Goal: Task Accomplishment & Management: Complete application form

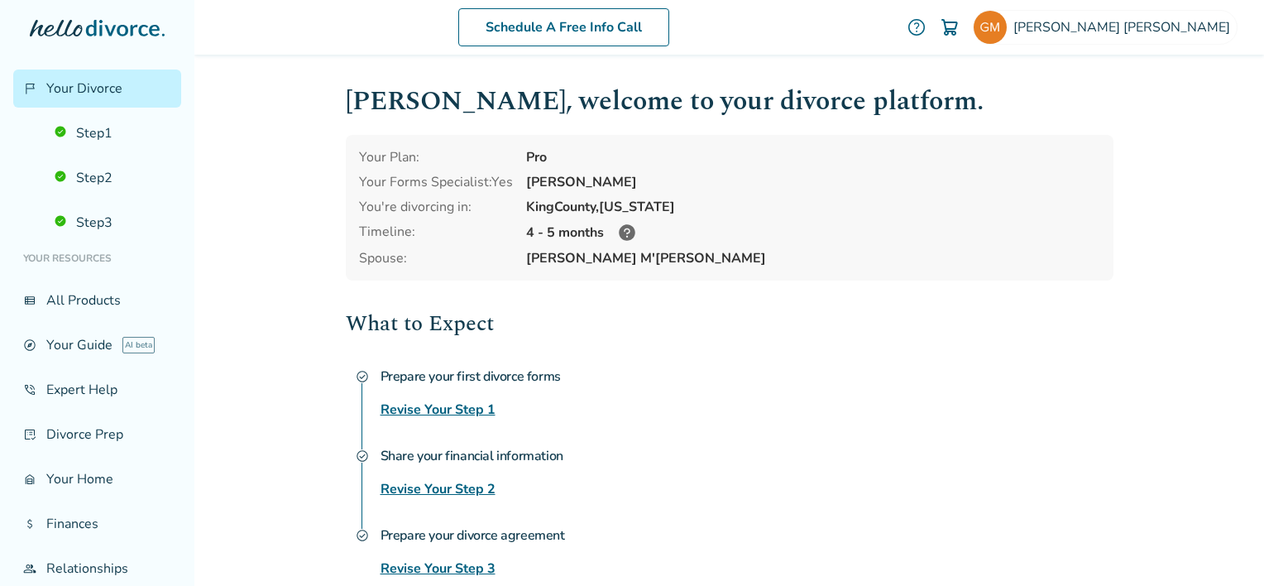
scroll to position [83, 0]
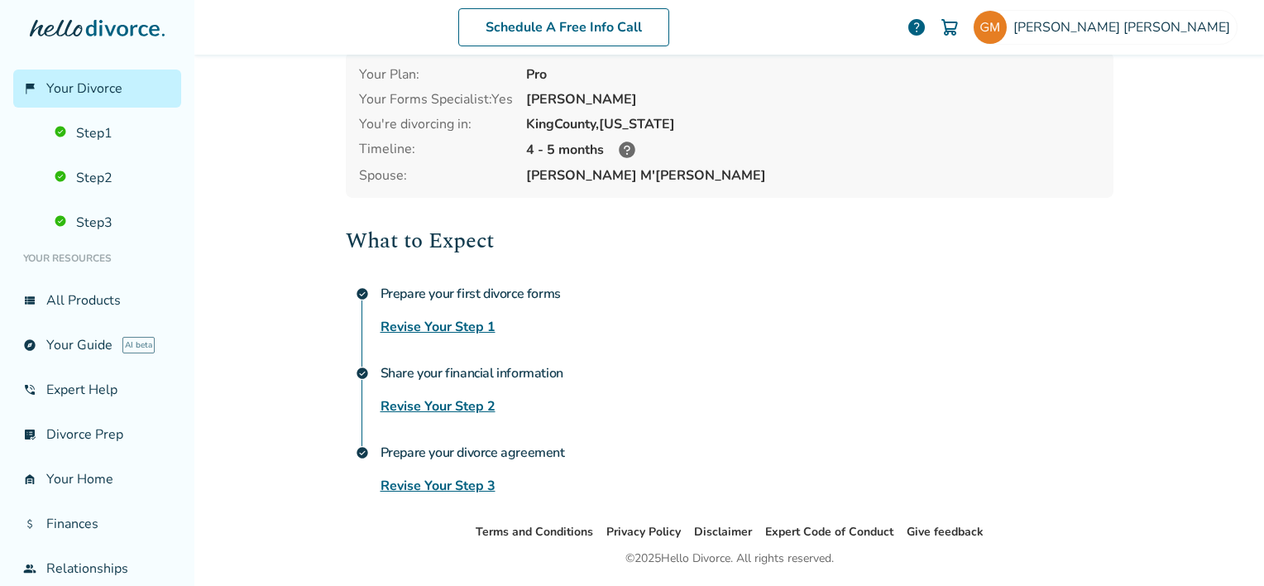
click at [434, 405] on link "Revise Your Step 2" at bounding box center [438, 406] width 115 height 20
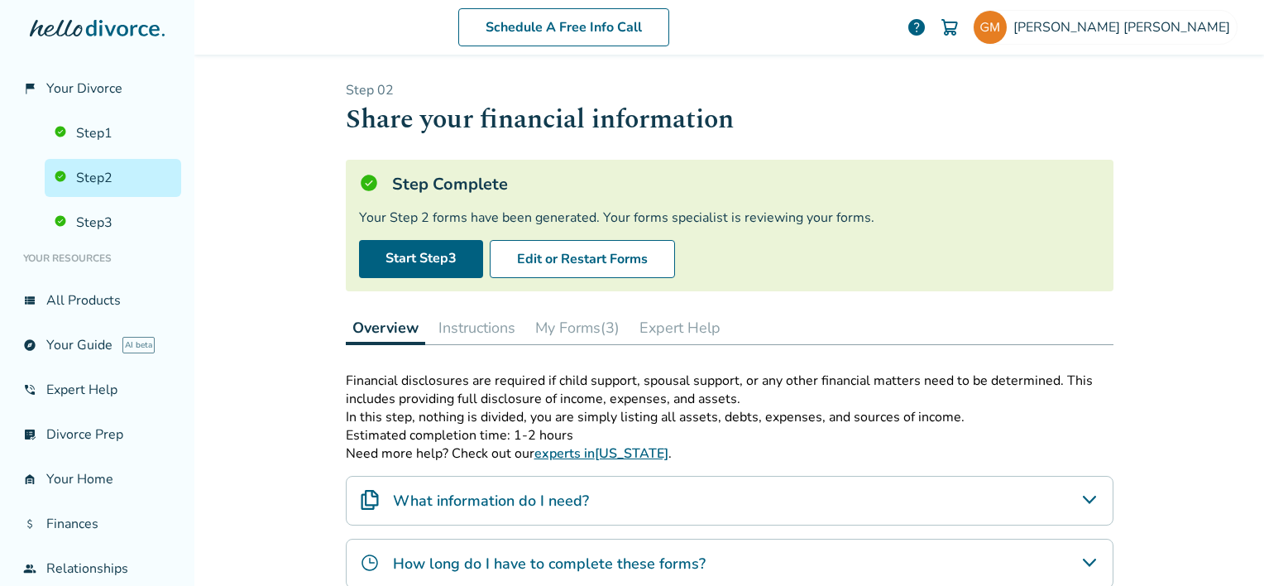
click at [554, 321] on button "My Forms (3)" at bounding box center [578, 327] width 98 height 33
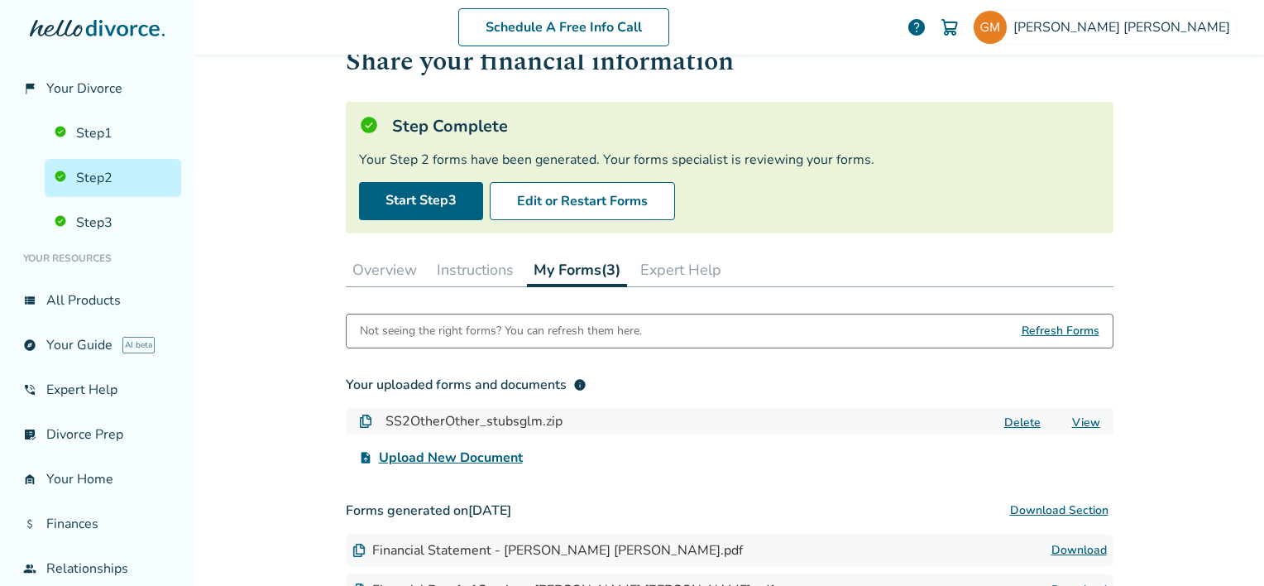
scroll to position [83, 0]
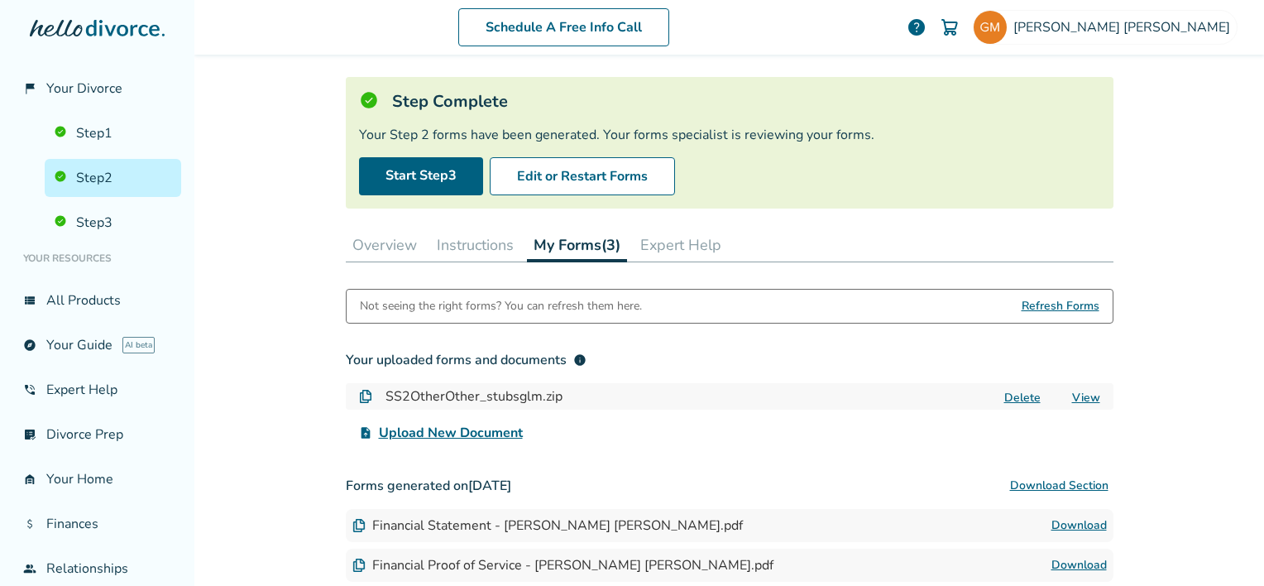
click at [480, 427] on span "Upload New Document" at bounding box center [451, 433] width 144 height 20
click at [0, 0] on input "upload_file Upload New Document" at bounding box center [0, 0] width 0 height 0
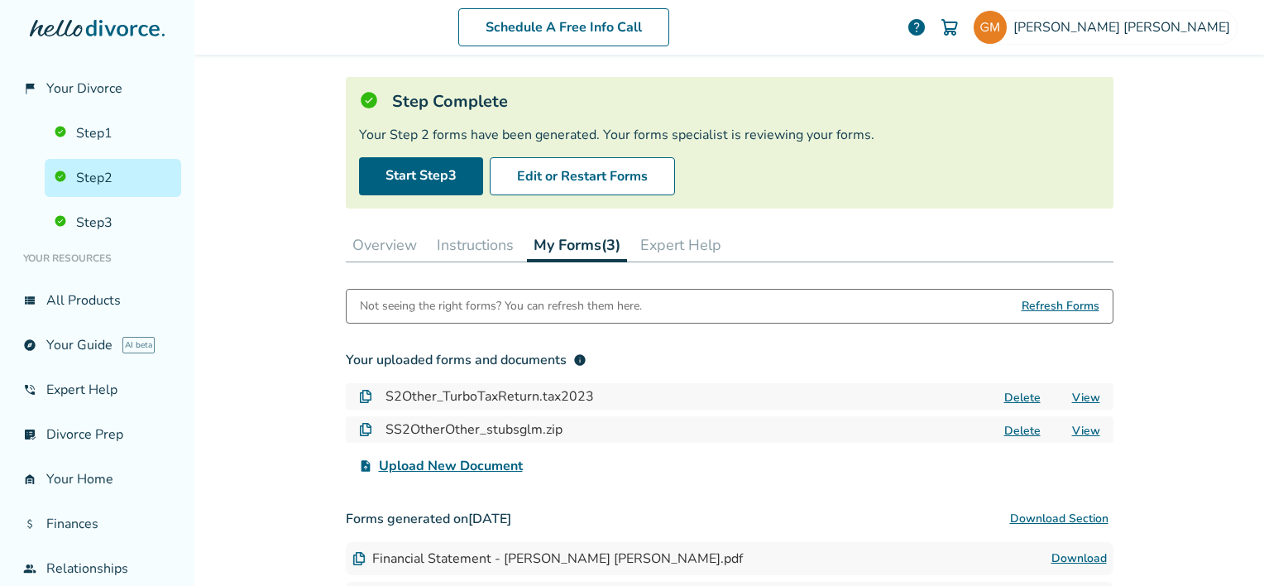
click at [441, 466] on span "Upload New Document" at bounding box center [451, 466] width 144 height 20
click at [0, 0] on input "upload_file Upload New Document" at bounding box center [0, 0] width 0 height 0
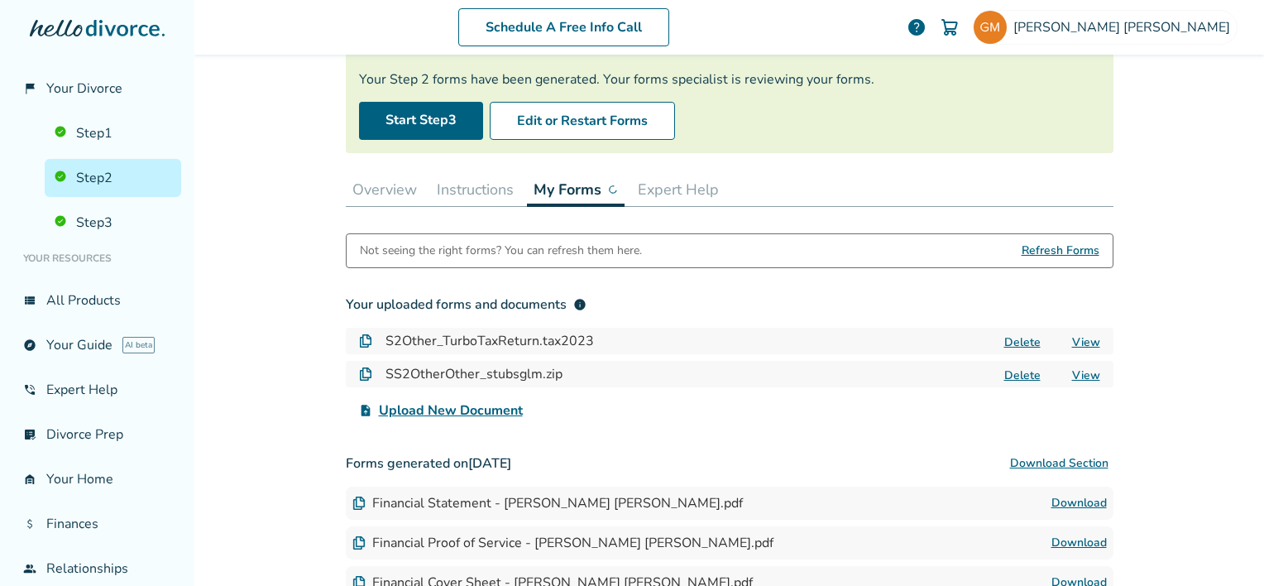
scroll to position [165, 0]
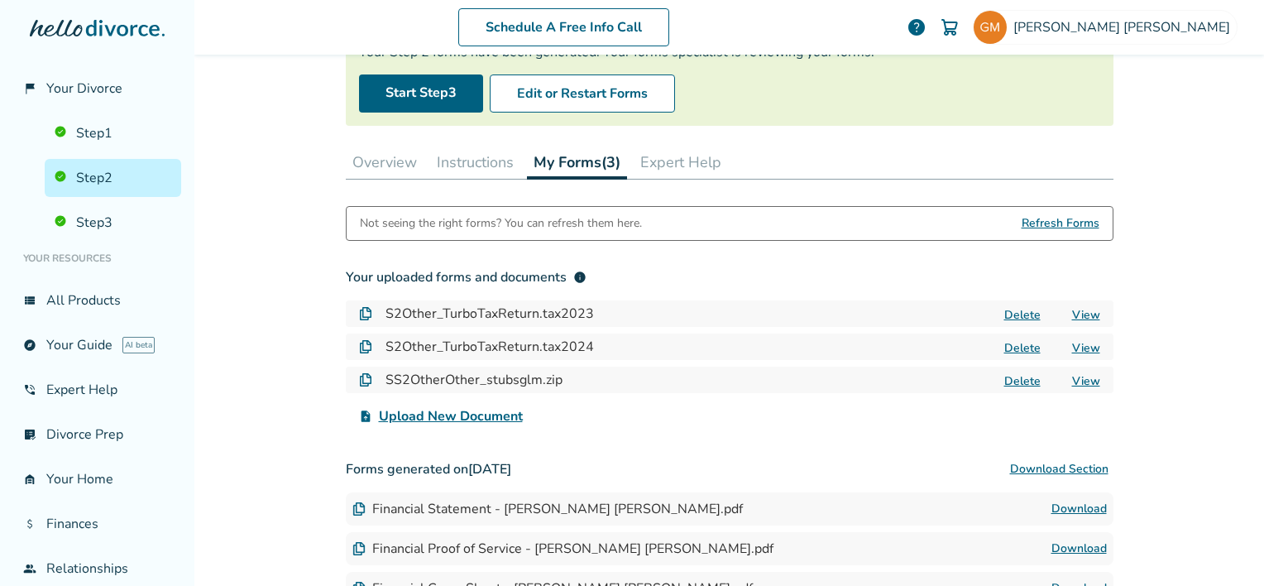
click at [490, 410] on span "Upload New Document" at bounding box center [451, 416] width 144 height 20
click at [0, 0] on input "upload_file Upload New Document" at bounding box center [0, 0] width 0 height 0
